Goal: Information Seeking & Learning: Learn about a topic

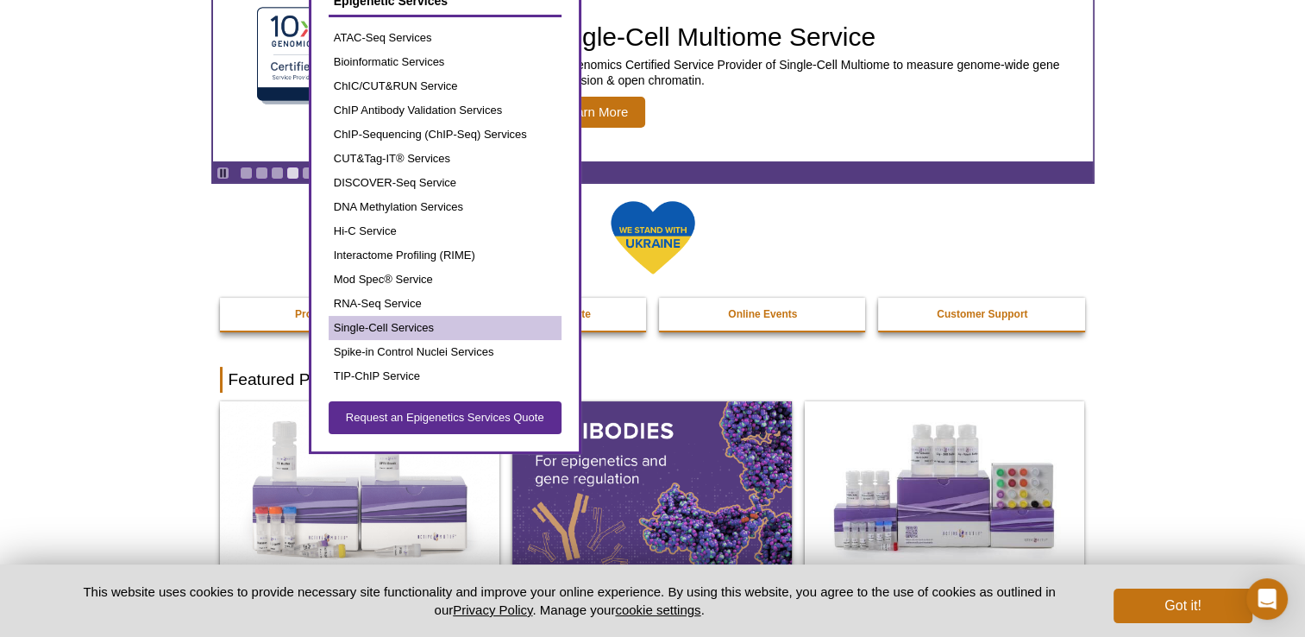
scroll to position [173, 0]
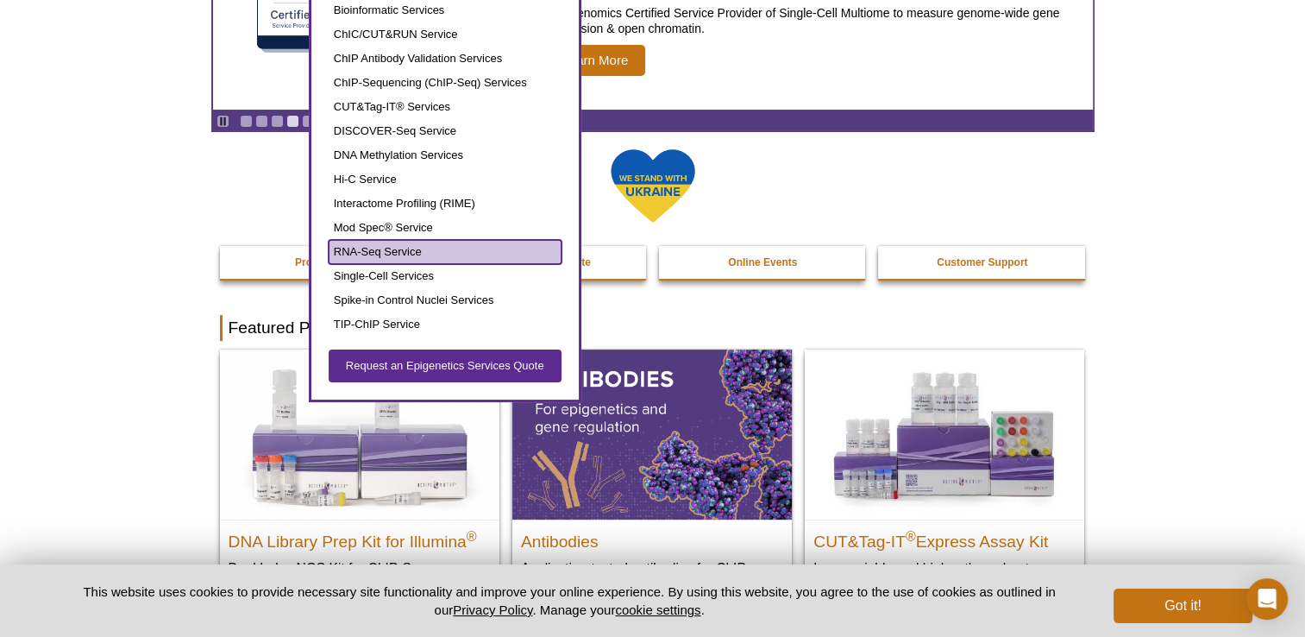
click at [382, 254] on link "RNA-Seq Service" at bounding box center [445, 252] width 233 height 24
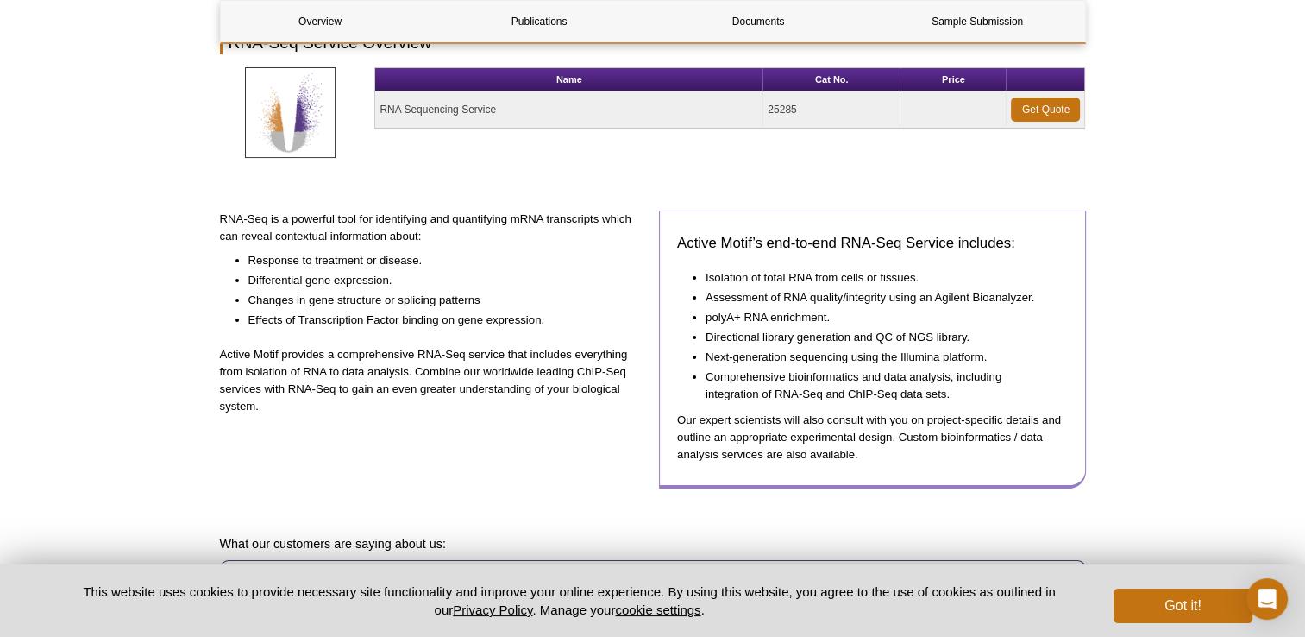
scroll to position [232, 0]
drag, startPoint x: 768, startPoint y: 299, endPoint x: 871, endPoint y: 307, distance: 103.9
click at [871, 307] on ul "Isolation of total RNA from cells or tissues. Assessment of RNA quality/integri…" at bounding box center [864, 335] width 374 height 136
drag, startPoint x: 871, startPoint y: 307, endPoint x: 984, endPoint y: 349, distance: 120.7
click at [984, 349] on li "Next-generation sequencing using the Illumina platform." at bounding box center [878, 356] width 345 height 20
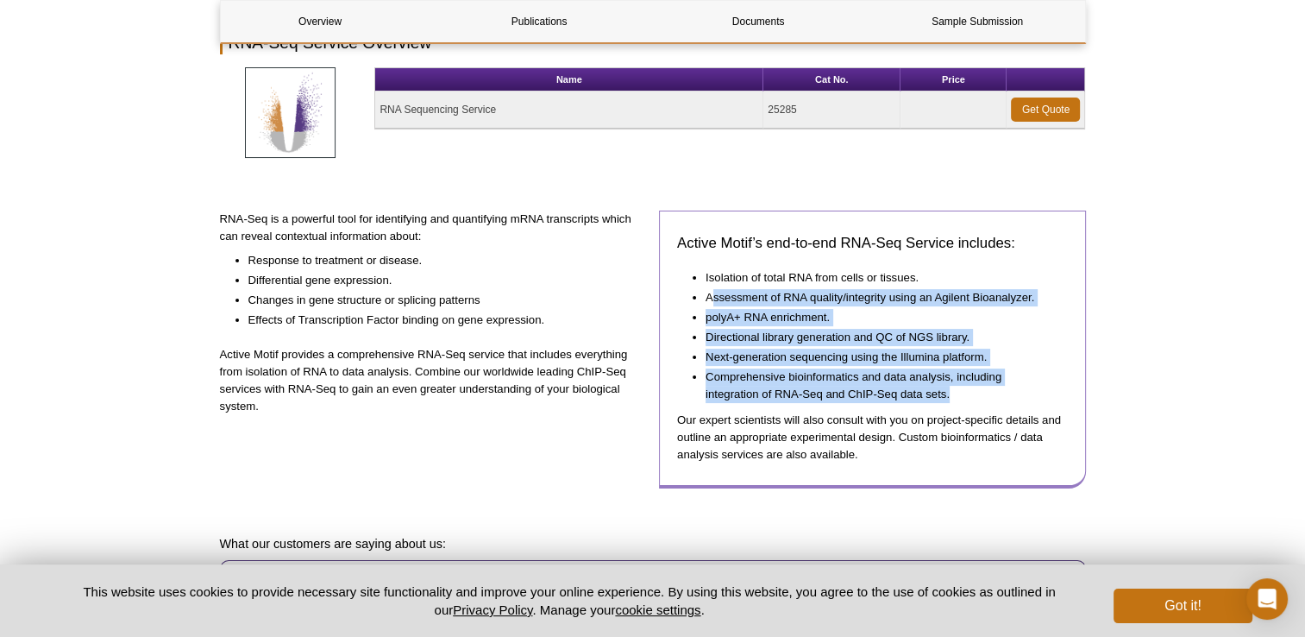
drag, startPoint x: 710, startPoint y: 295, endPoint x: 959, endPoint y: 397, distance: 268.5
click at [959, 397] on ul "Isolation of total RNA from cells or tissues. Assessment of RNA quality/integri…" at bounding box center [864, 335] width 374 height 136
drag, startPoint x: 959, startPoint y: 397, endPoint x: 785, endPoint y: 336, distance: 183.6
click at [957, 389] on li "Comprehensive bioinformatics and data analysis, including integration of RNA-Se…" at bounding box center [878, 384] width 345 height 37
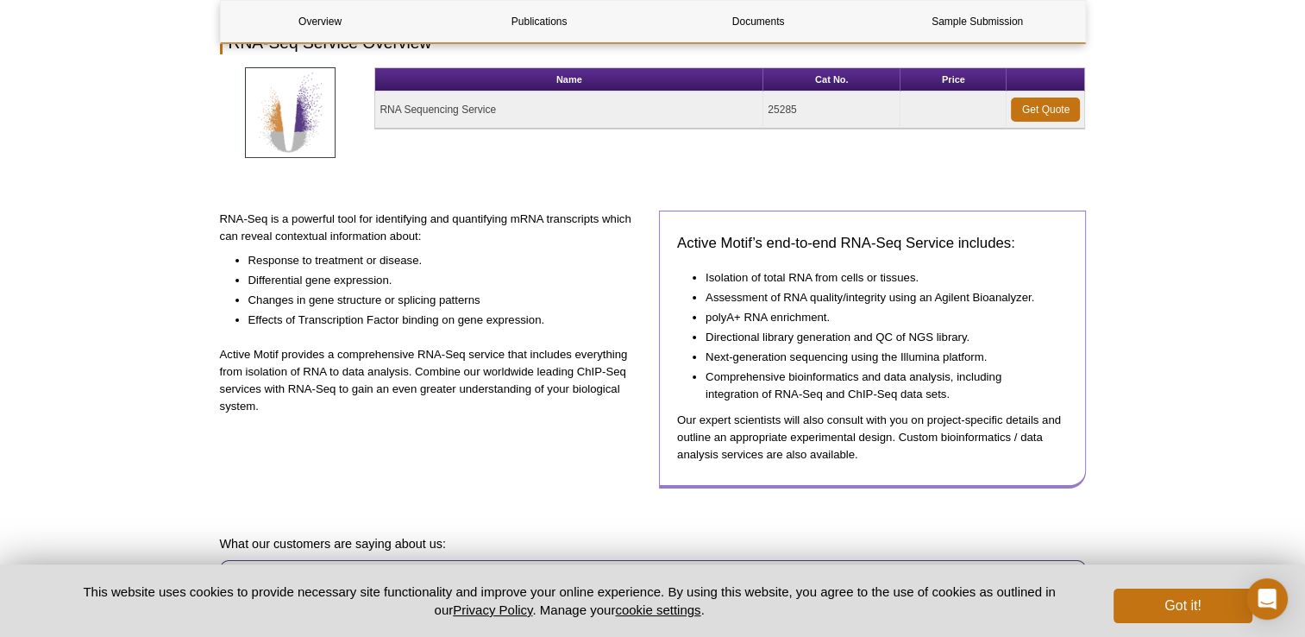
click at [706, 300] on li "Assessment of RNA quality/integrity using an Agilent Bioanalyzer." at bounding box center [878, 296] width 345 height 20
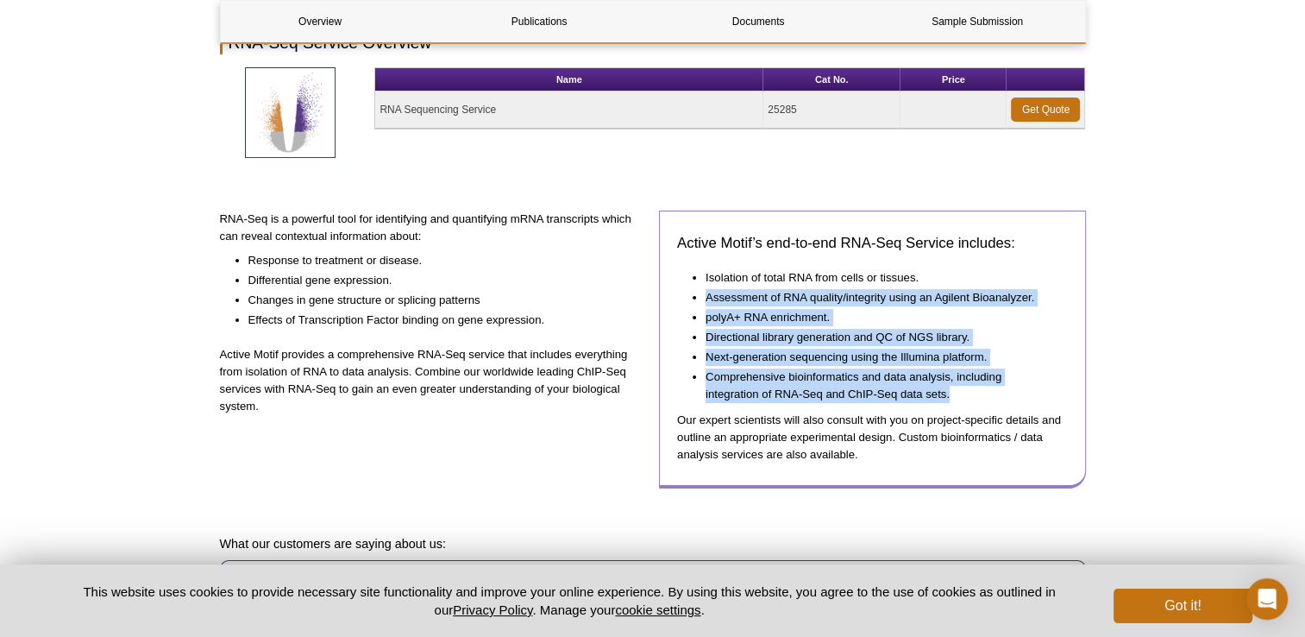
drag, startPoint x: 708, startPoint y: 292, endPoint x: 959, endPoint y: 392, distance: 271.1
click at [959, 392] on ul "Isolation of total RNA from cells or tissues. Assessment of RNA quality/integri…" at bounding box center [864, 335] width 374 height 136
drag, startPoint x: 959, startPoint y: 392, endPoint x: 839, endPoint y: 371, distance: 122.6
drag, startPoint x: 839, startPoint y: 371, endPoint x: 789, endPoint y: 347, distance: 54.8
click at [789, 347] on li "Next-generation sequencing using the Illumina platform." at bounding box center [878, 356] width 345 height 20
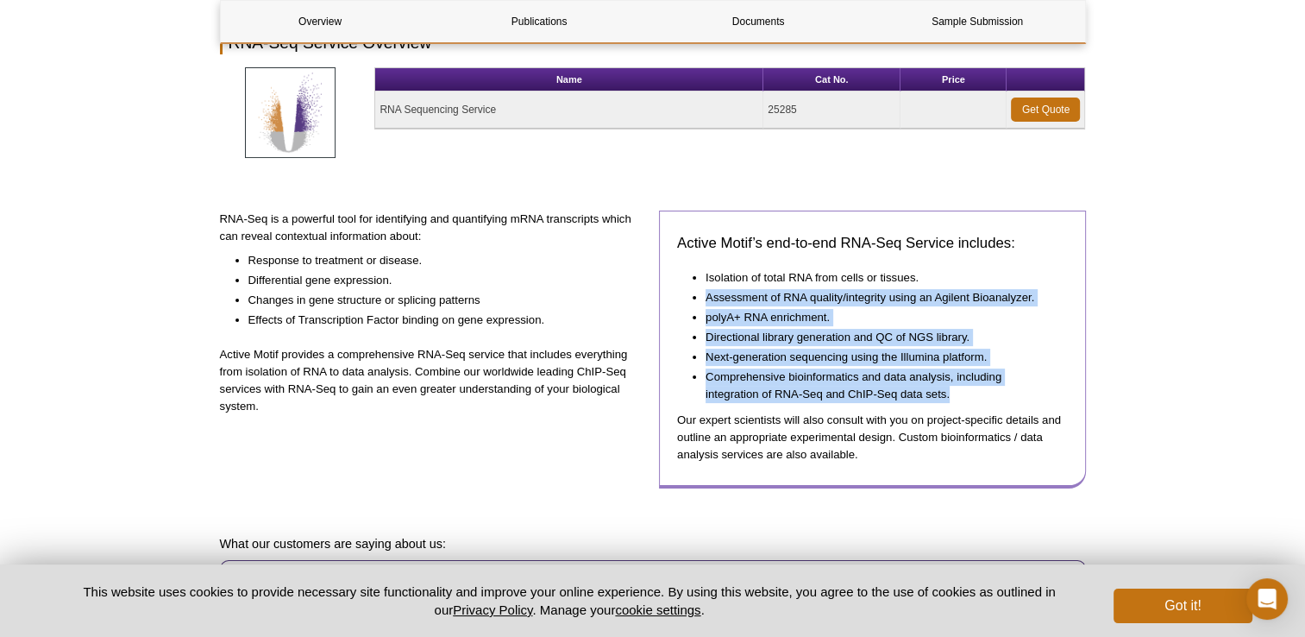
copy ul "Assessment of RNA quality/integrity using an Agilent Bioanalyzer. polyA+ RNA en…"
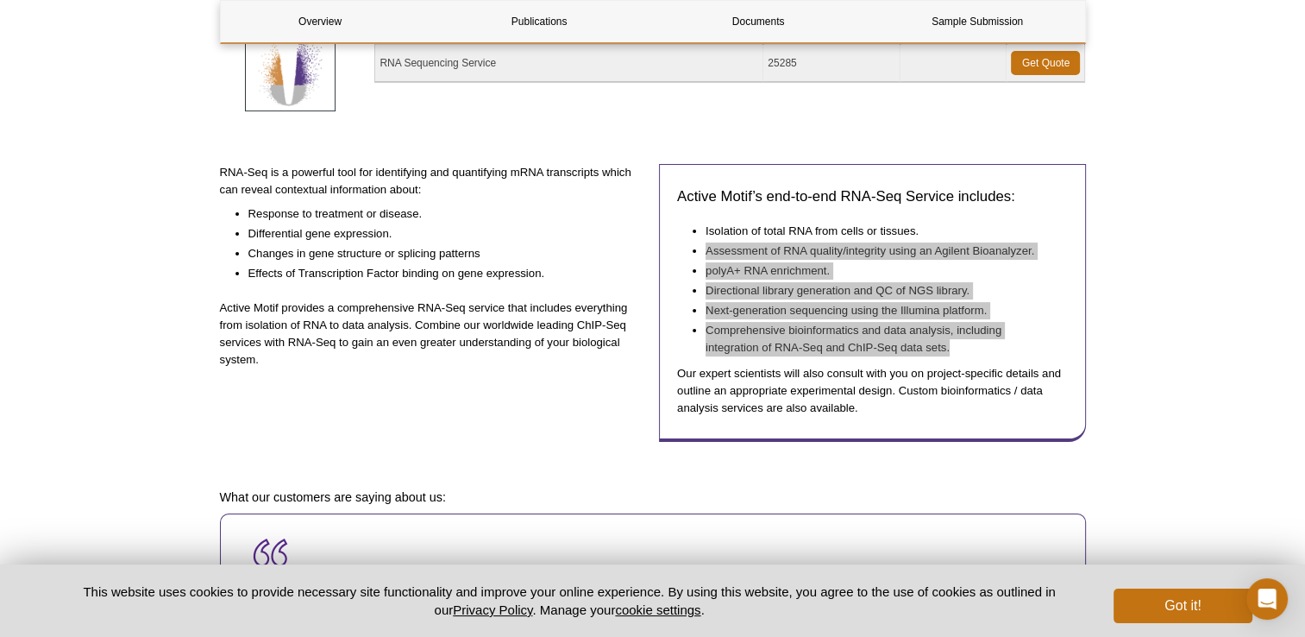
scroll to position [0, 0]
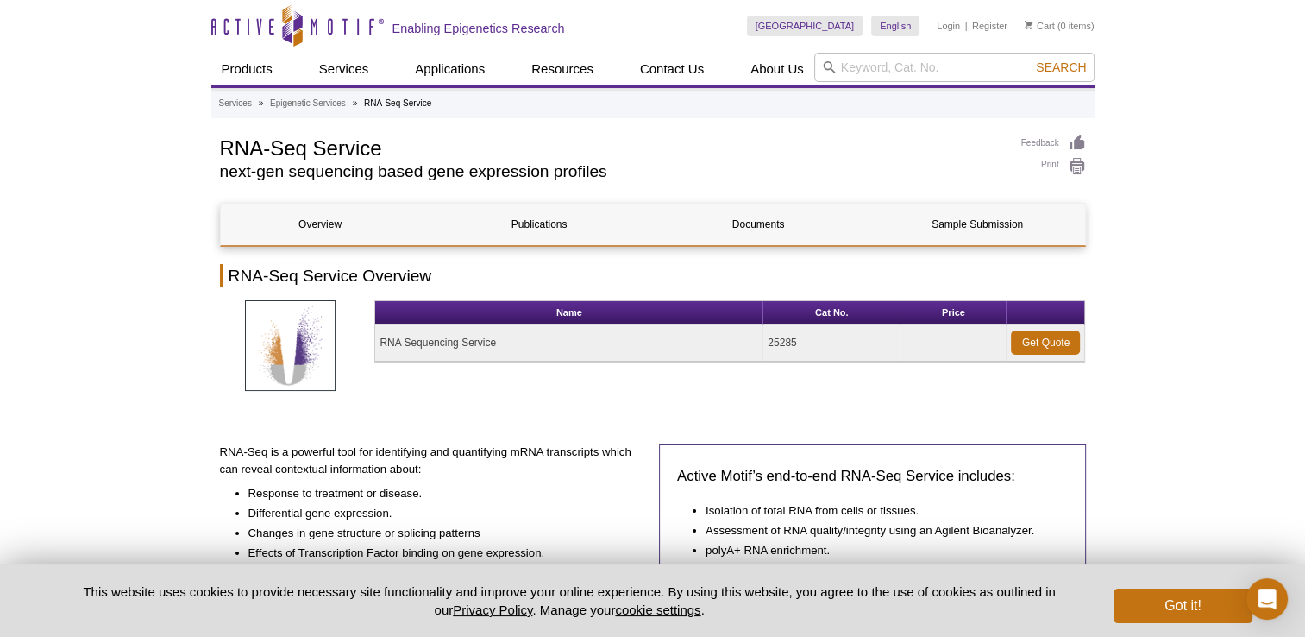
click at [583, 374] on div "Name Cat No. Price RNA Sequencing Service 25285 Get Quote" at bounding box center [729, 354] width 711 height 109
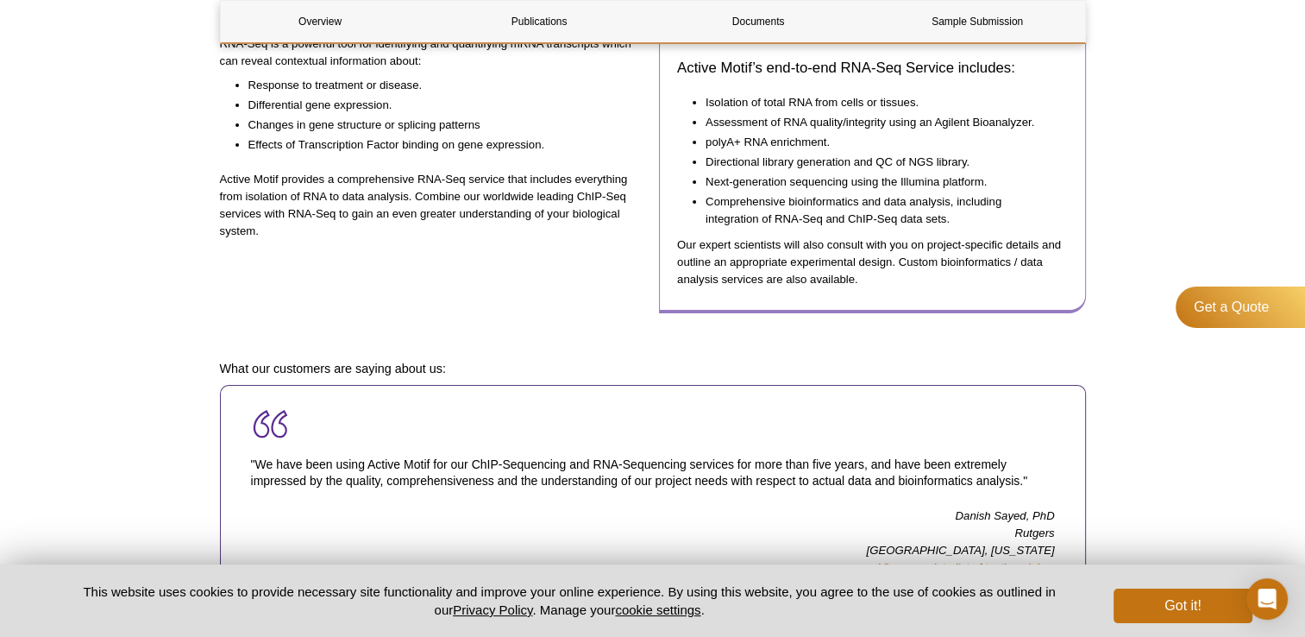
scroll to position [192, 0]
